Goal: Task Accomplishment & Management: Manage account settings

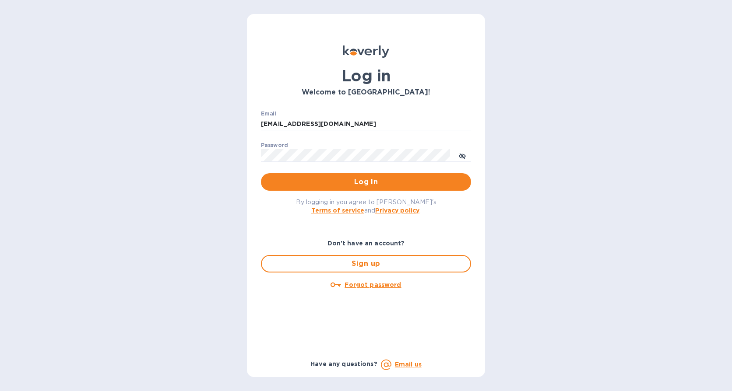
click at [342, 188] on button "Log in" at bounding box center [366, 182] width 210 height 18
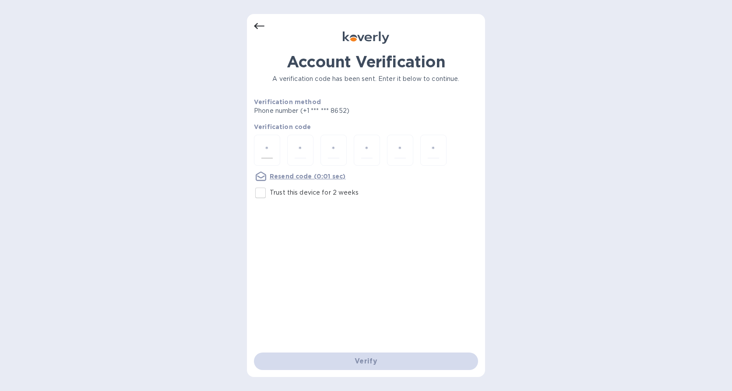
click at [265, 150] on input "number" at bounding box center [266, 150] width 11 height 16
type input "7"
type input "8"
type input "4"
type input "3"
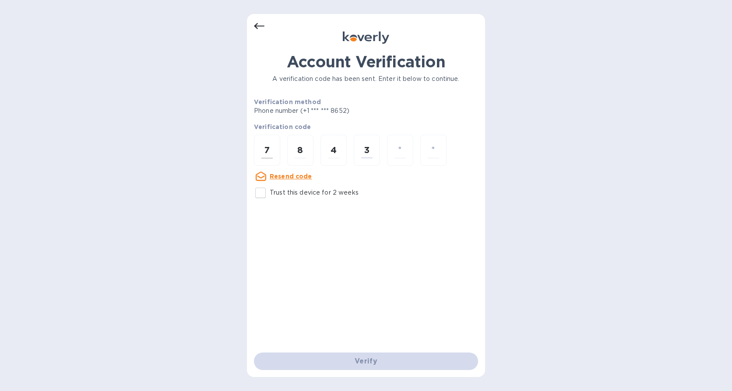
type input "3"
type input "5"
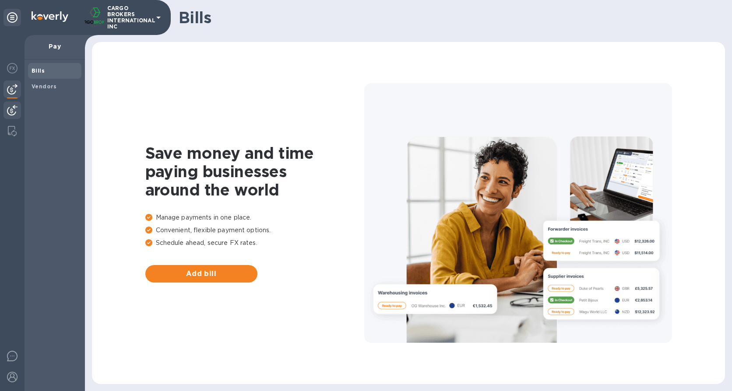
click at [15, 107] on img at bounding box center [12, 110] width 11 height 11
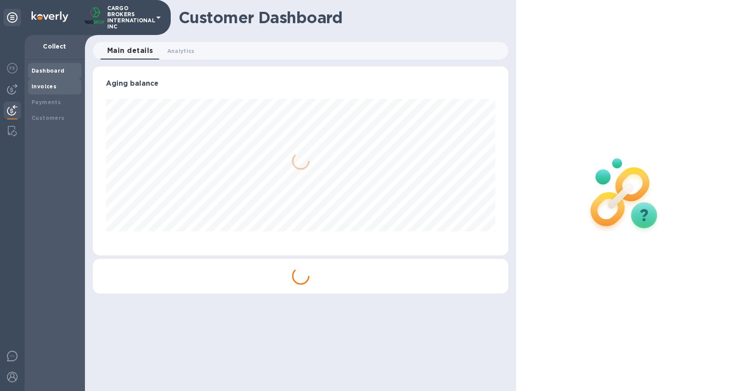
scroll to position [189, 416]
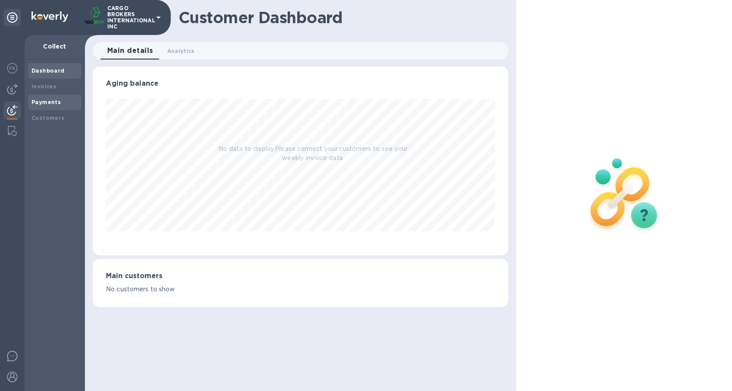
click at [57, 101] on b "Payments" at bounding box center [46, 102] width 29 height 7
